Goal: Information Seeking & Learning: Learn about a topic

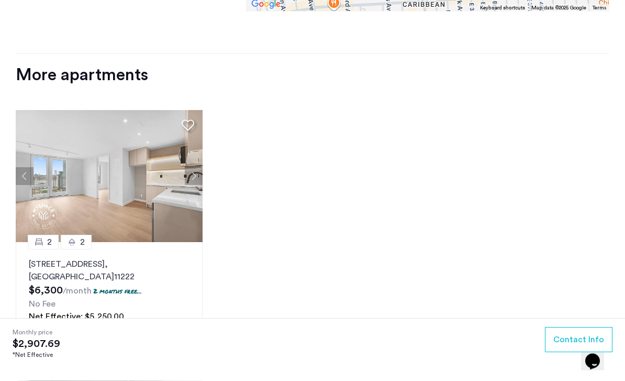
scroll to position [1300, 0]
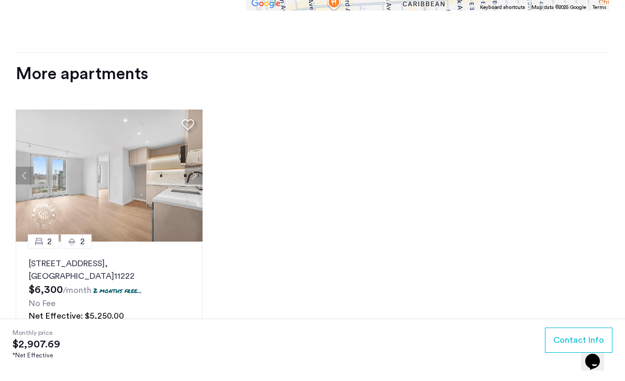
click at [57, 270] on p "[STREET_ADDRESS]" at bounding box center [109, 269] width 161 height 25
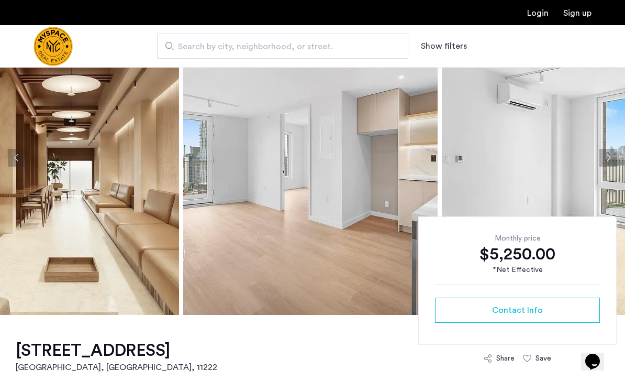
scroll to position [62, 0]
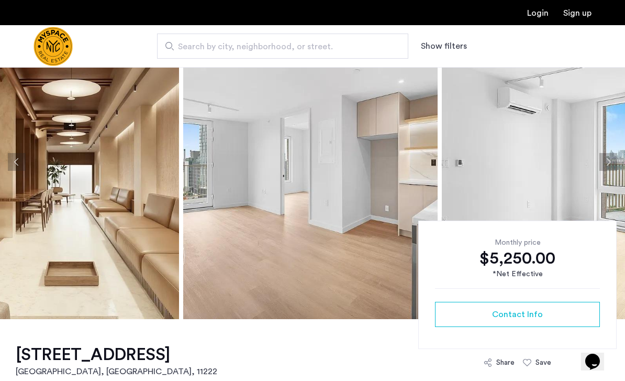
click at [192, 300] on img at bounding box center [310, 162] width 255 height 314
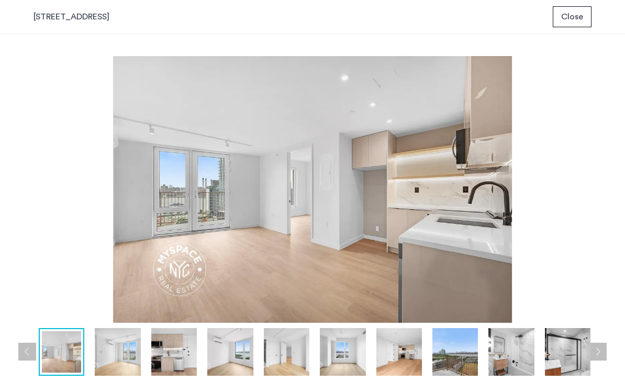
click at [504, 350] on img at bounding box center [512, 352] width 46 height 48
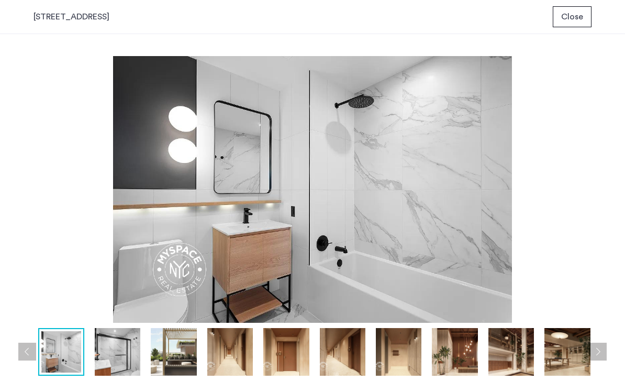
click at [601, 353] on button "Next apartment" at bounding box center [598, 351] width 18 height 18
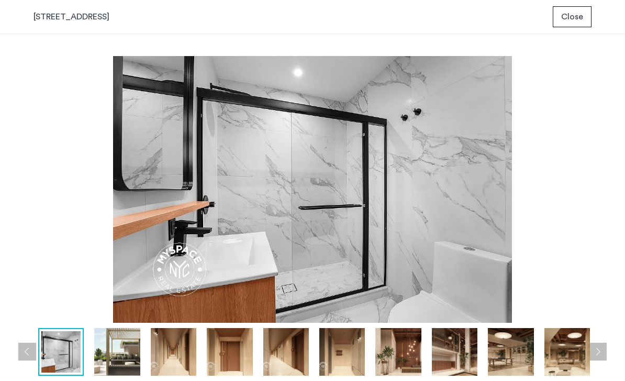
click at [599, 349] on button "Next apartment" at bounding box center [598, 351] width 18 height 18
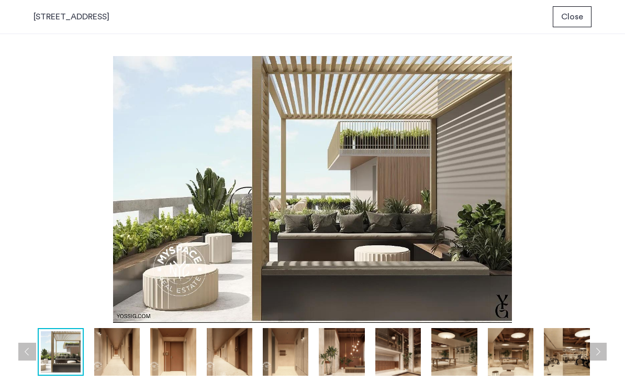
click at [598, 349] on button "Next apartment" at bounding box center [598, 351] width 18 height 18
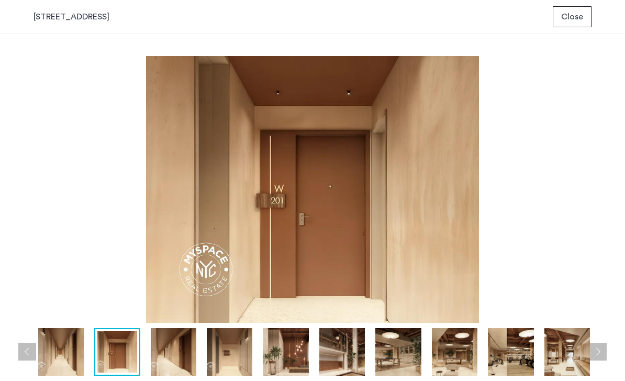
click at [596, 343] on button "Next apartment" at bounding box center [598, 351] width 18 height 18
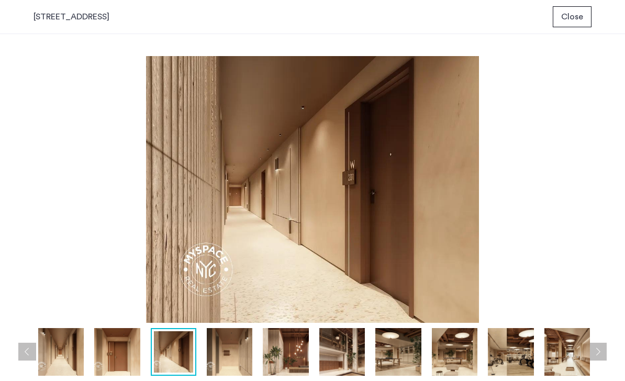
click at [593, 345] on button "Next apartment" at bounding box center [598, 351] width 18 height 18
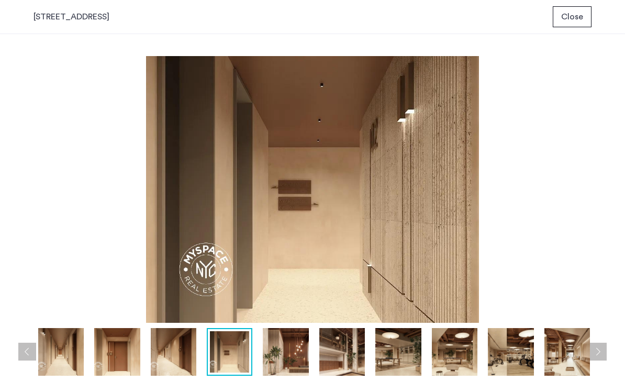
click at [594, 345] on button "Next apartment" at bounding box center [598, 351] width 18 height 18
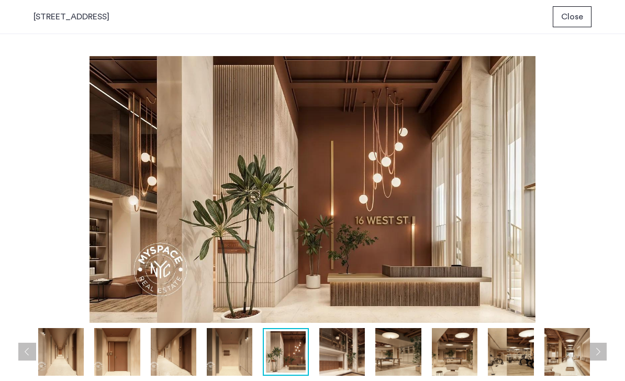
click at [596, 344] on button "Next apartment" at bounding box center [598, 351] width 18 height 18
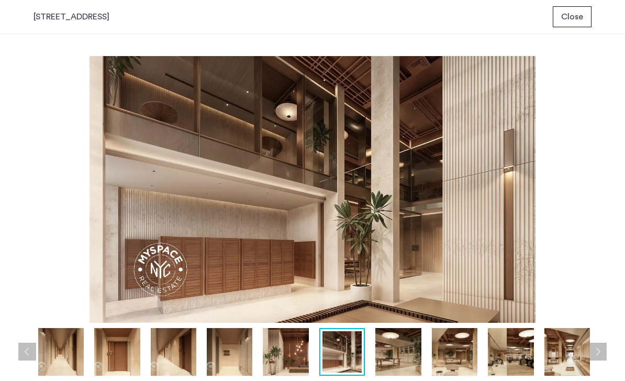
click at [576, 17] on span "Close" at bounding box center [572, 16] width 22 height 13
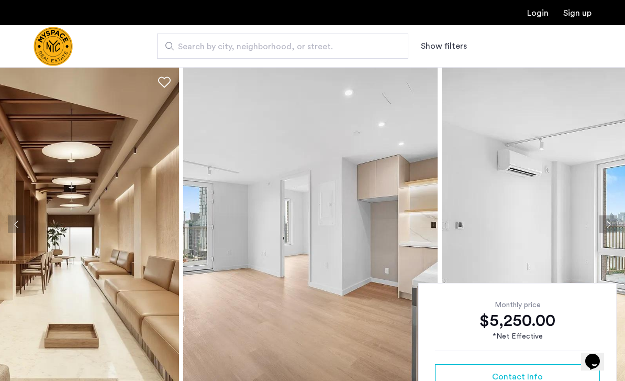
scroll to position [62, 0]
